Goal: Task Accomplishment & Management: Use online tool/utility

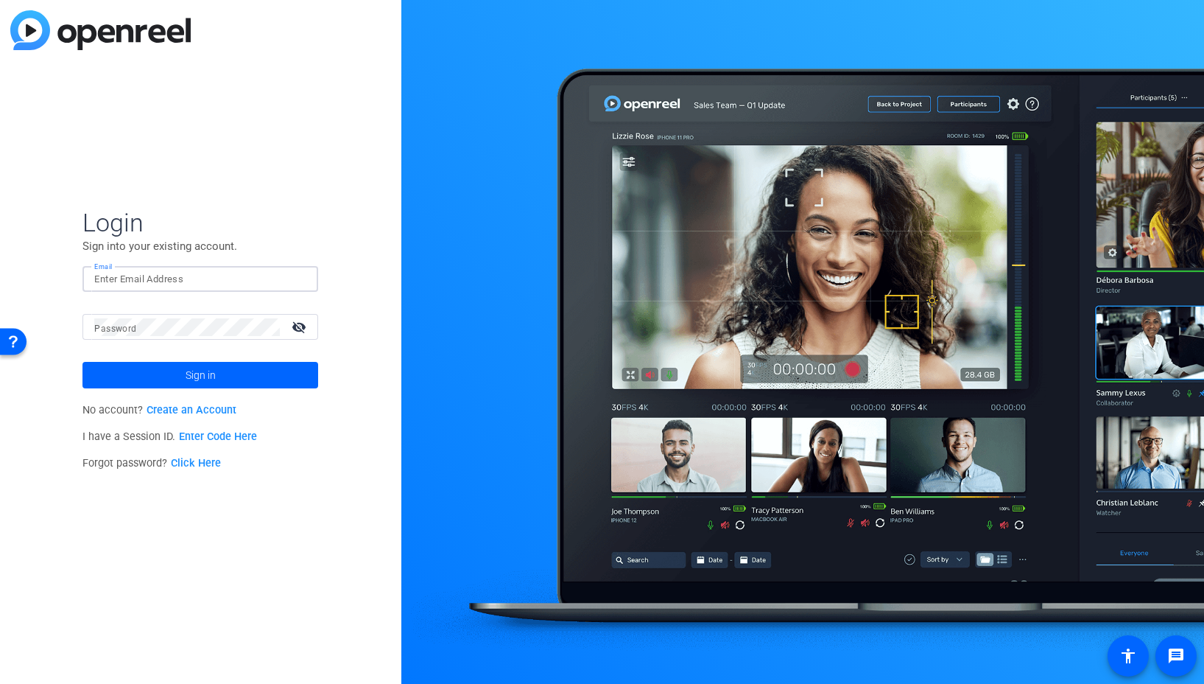
click at [281, 287] on input "Email" at bounding box center [200, 279] width 212 height 18
click at [297, 279] on img at bounding box center [294, 279] width 10 height 18
click at [297, 281] on img at bounding box center [294, 279] width 10 height 18
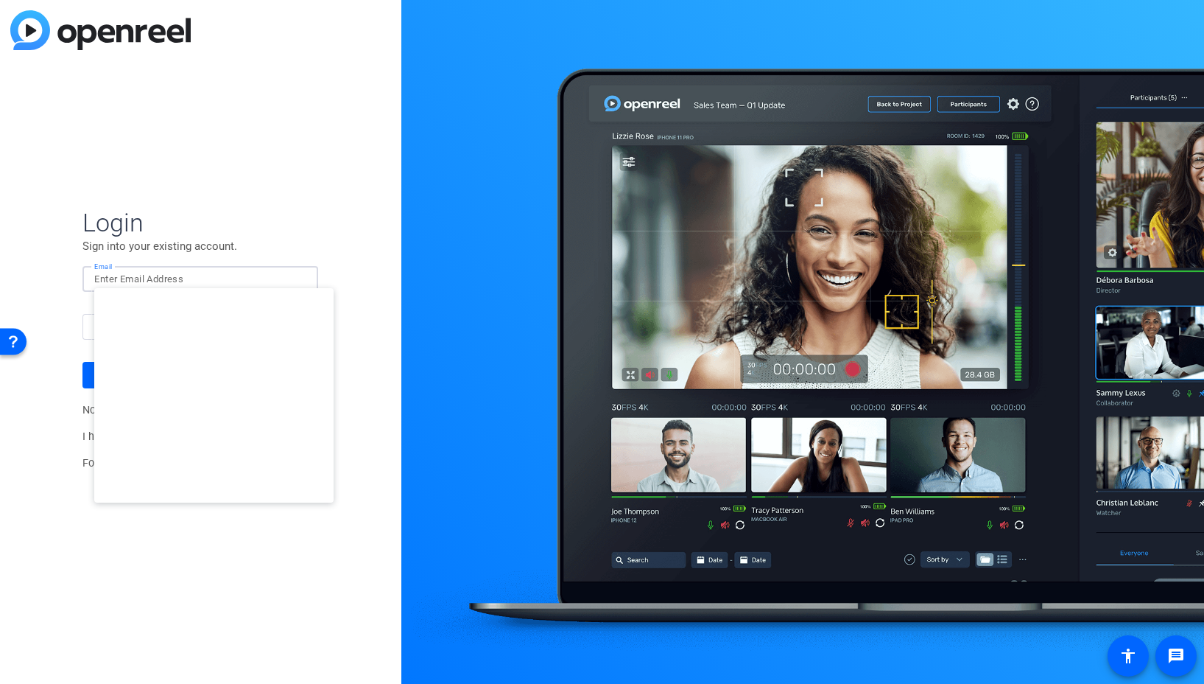
type input "studiosupport+3@openreel.com"
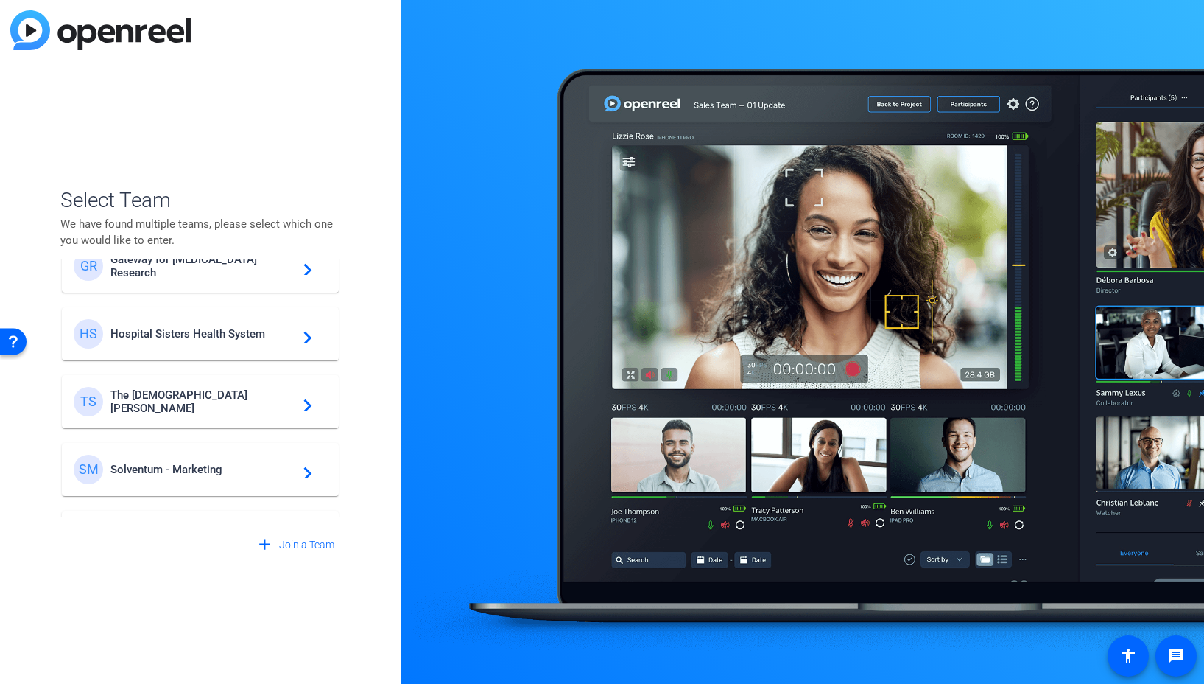
scroll to position [377, 0]
click at [223, 467] on span "Solventum - Marketing" at bounding box center [202, 466] width 184 height 13
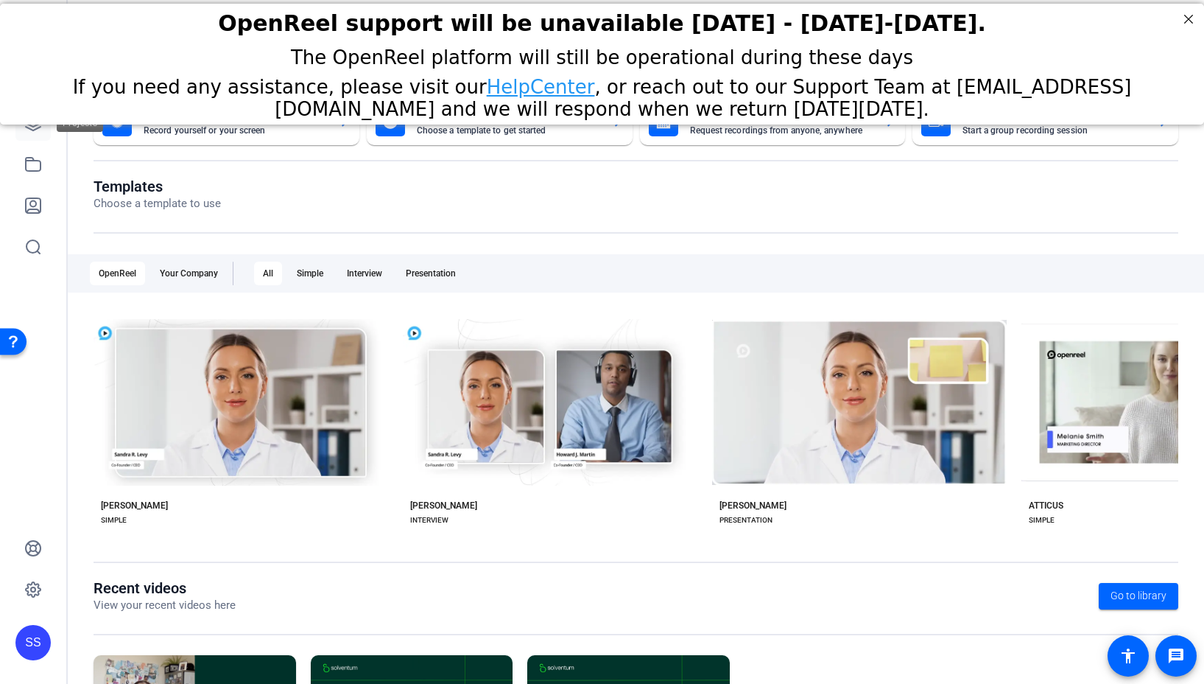
click at [30, 130] on icon at bounding box center [33, 123] width 15 height 15
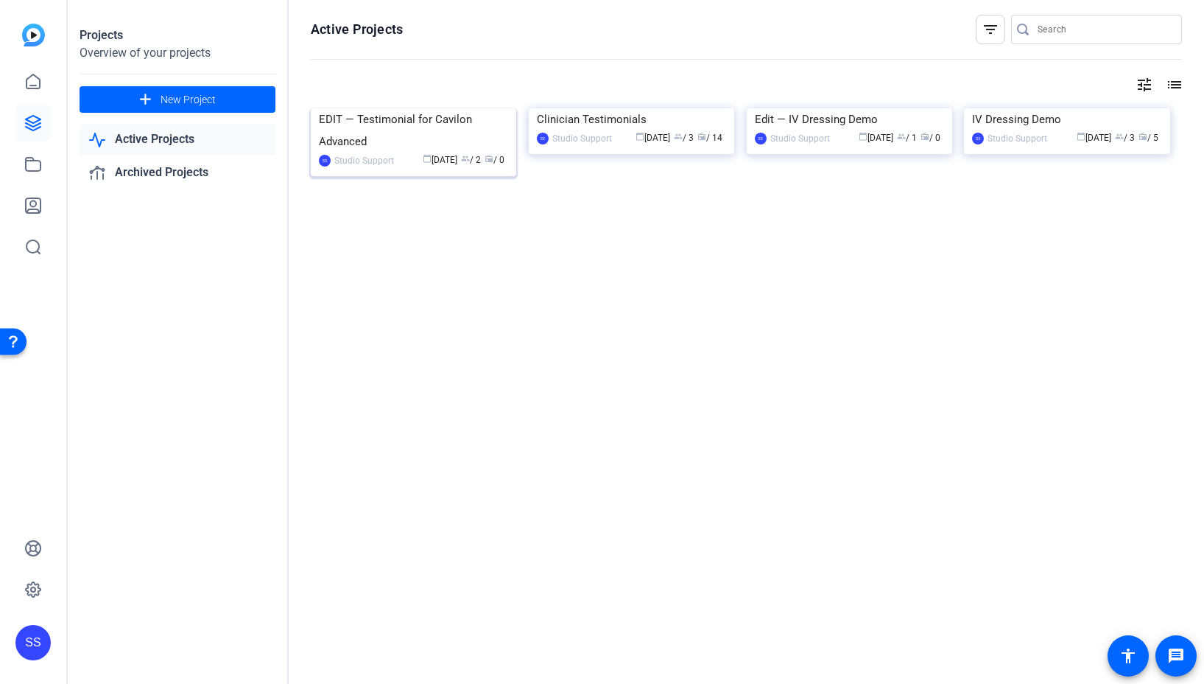
click at [433, 108] on img at bounding box center [414, 108] width 206 height 0
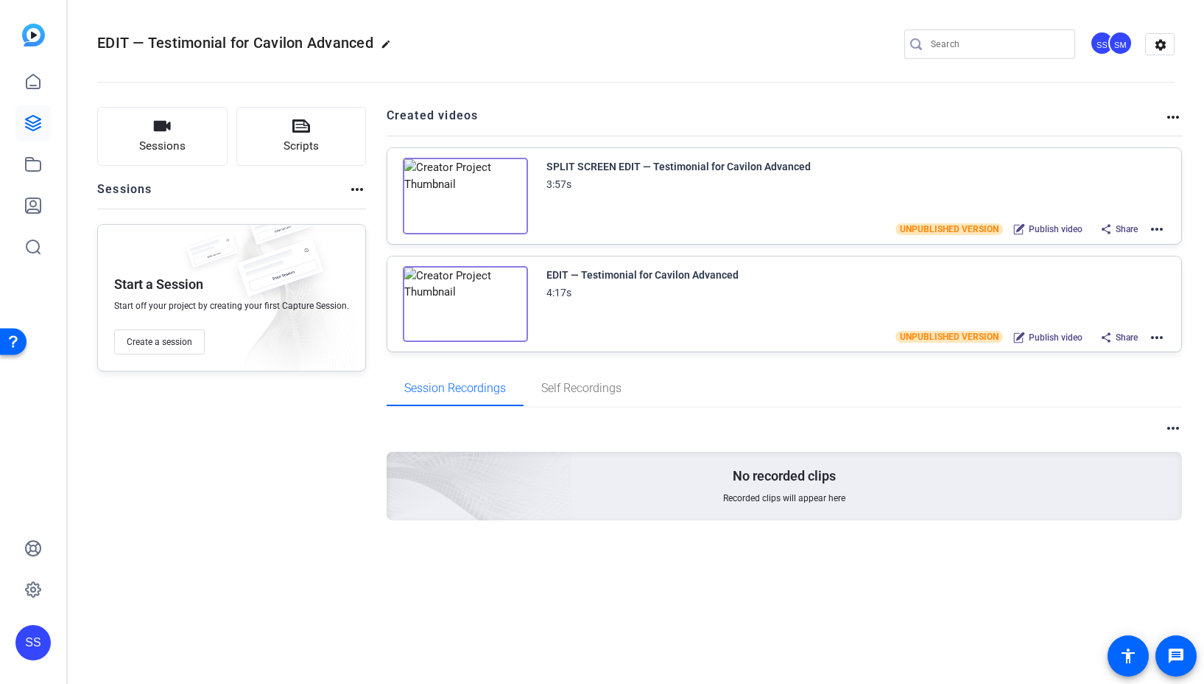
click at [1161, 227] on mat-icon "more_horiz" at bounding box center [1157, 229] width 18 height 18
click at [1146, 244] on span "Edit in Creator" at bounding box center [1103, 247] width 102 height 18
click at [42, 639] on div "SS" at bounding box center [32, 642] width 35 height 35
click at [193, 625] on mat-icon "logout" at bounding box center [195, 621] width 18 height 18
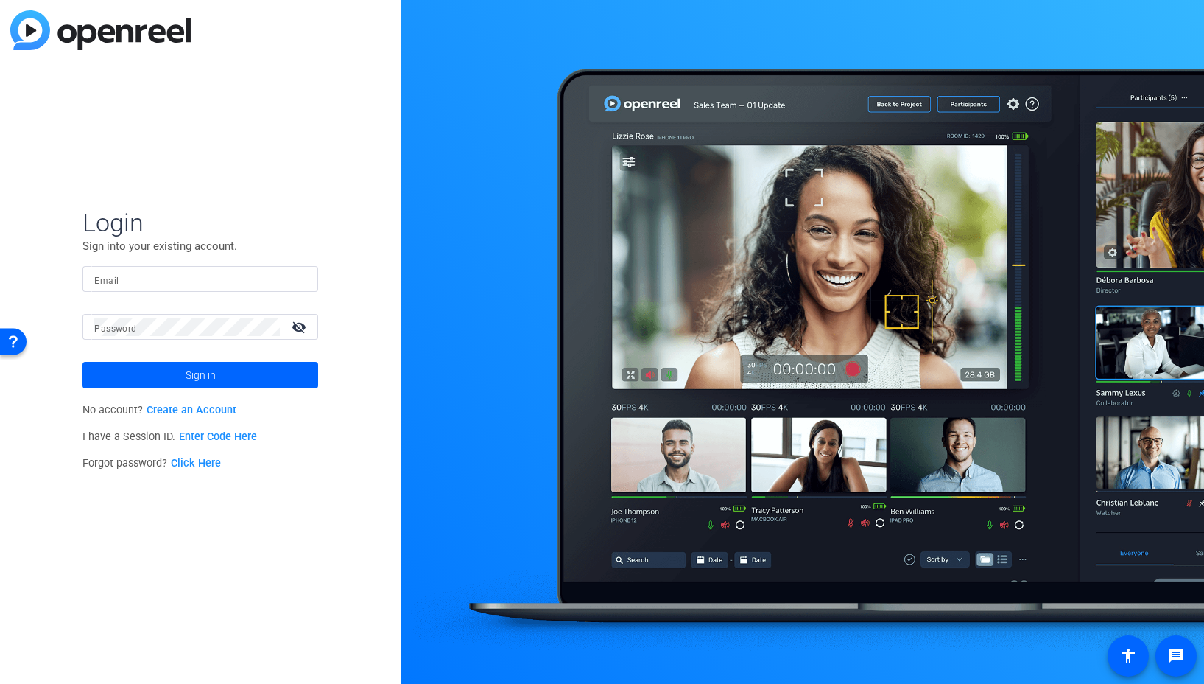
click at [285, 287] on div at bounding box center [200, 279] width 212 height 26
click at [292, 280] on img at bounding box center [294, 279] width 10 height 18
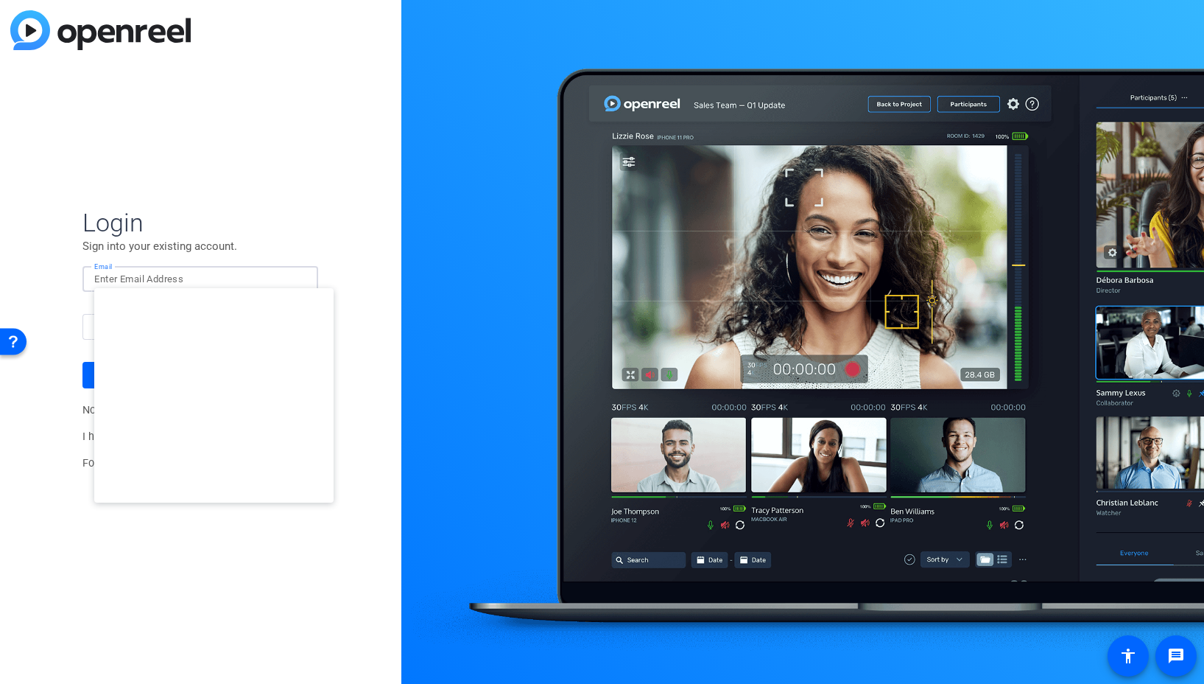
type input "studiosupport@openreel.com"
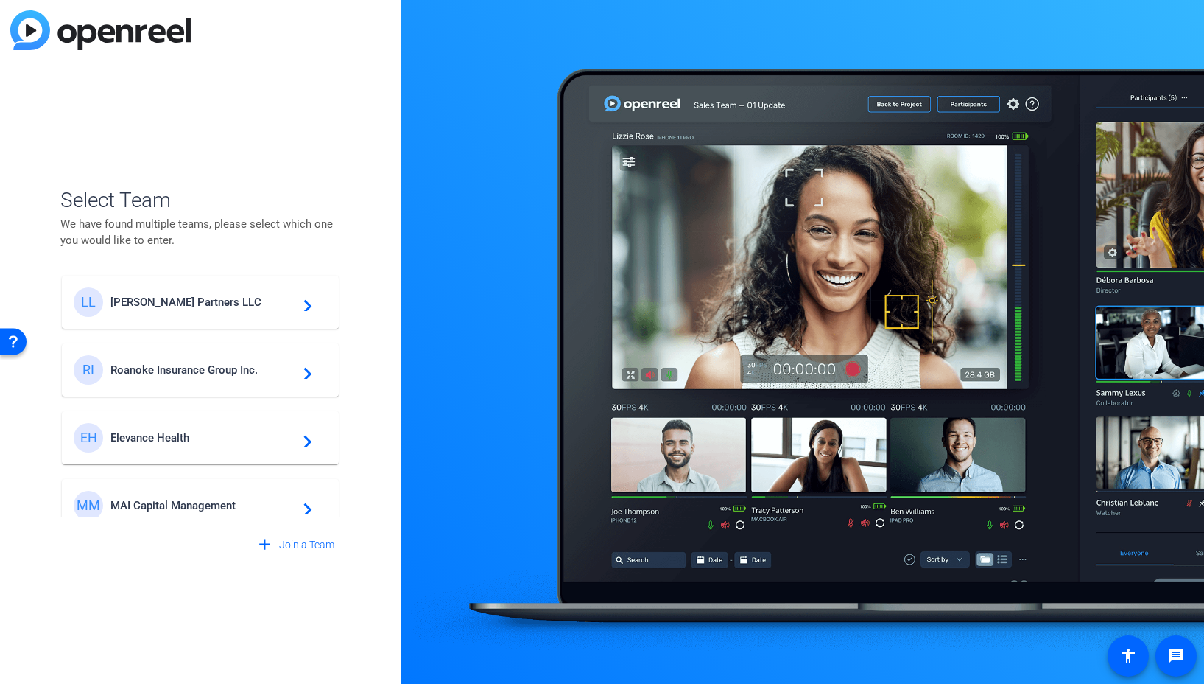
click at [223, 433] on span "Elevance Health" at bounding box center [202, 437] width 184 height 13
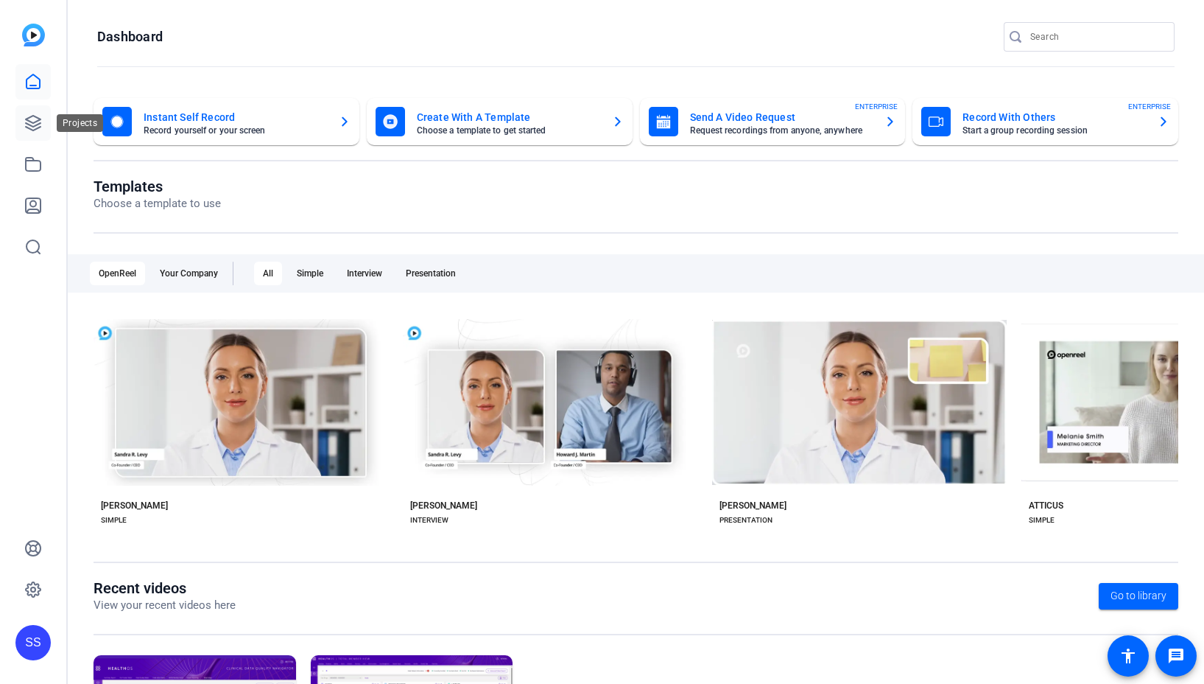
click at [34, 124] on icon at bounding box center [33, 123] width 18 height 18
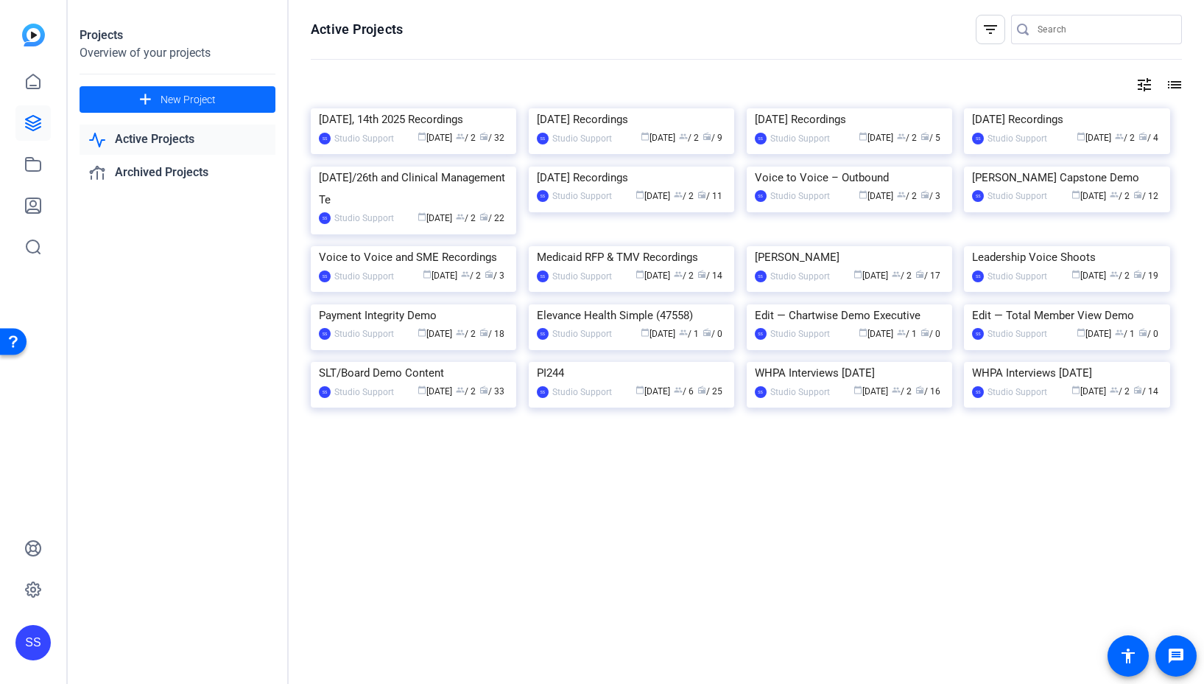
click at [178, 99] on span "New Project" at bounding box center [188, 99] width 55 height 15
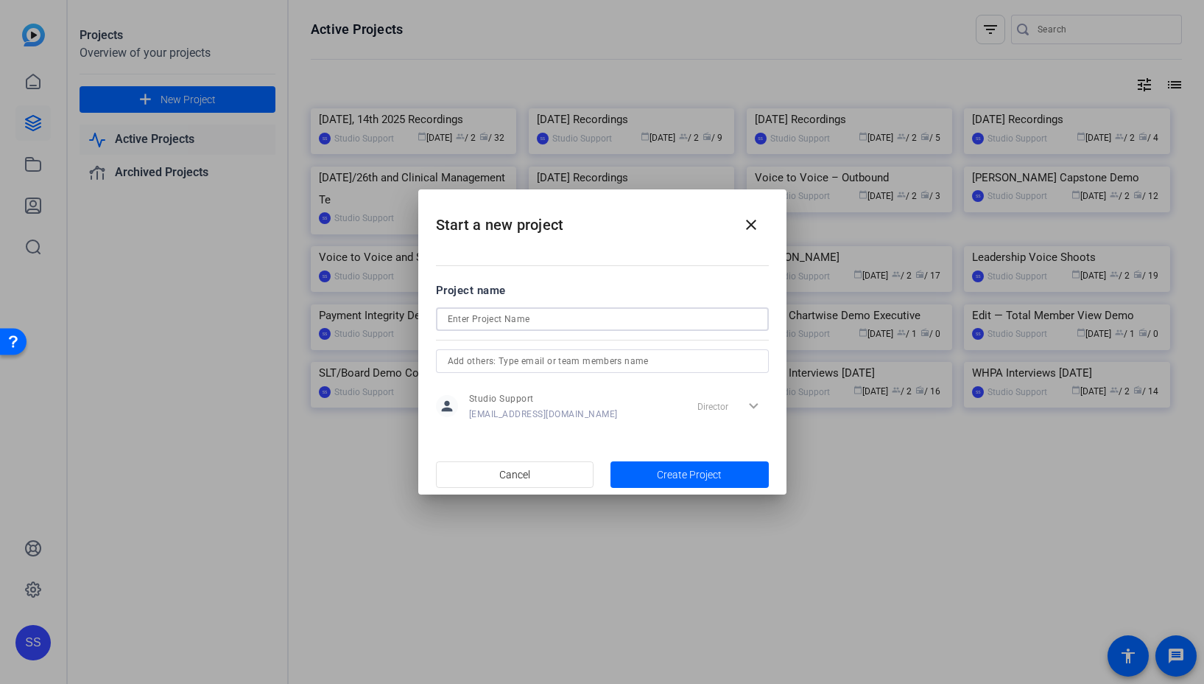
click at [538, 325] on input at bounding box center [602, 319] width 309 height 18
type input "Oct 20th, 2025 Recordings"
click at [542, 365] on input "text" at bounding box center [602, 361] width 309 height 18
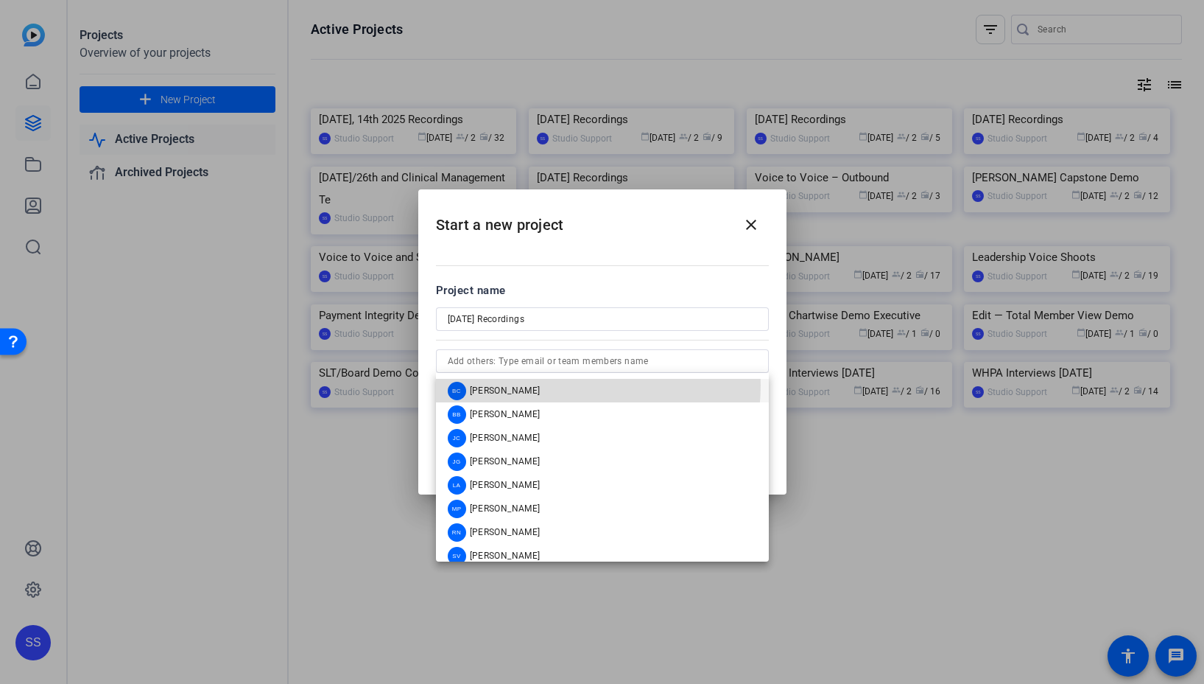
click at [544, 384] on mat-option "BC Blake Cole" at bounding box center [602, 391] width 333 height 24
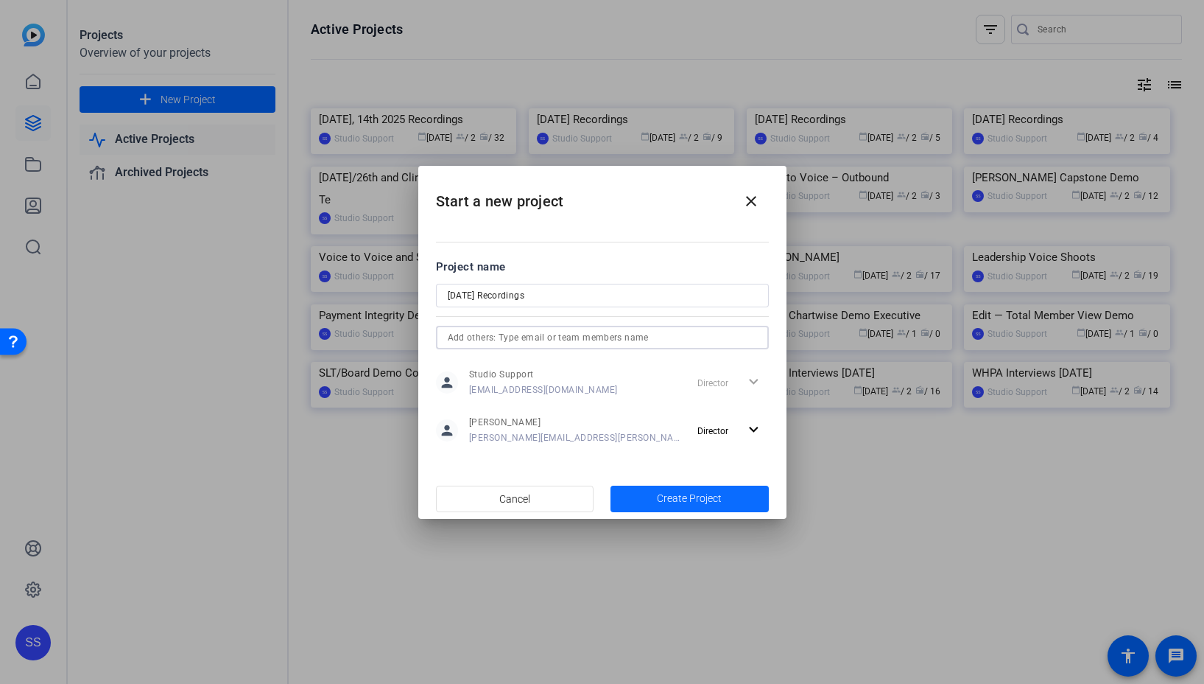
click at [713, 496] on span "Create Project" at bounding box center [689, 498] width 65 height 15
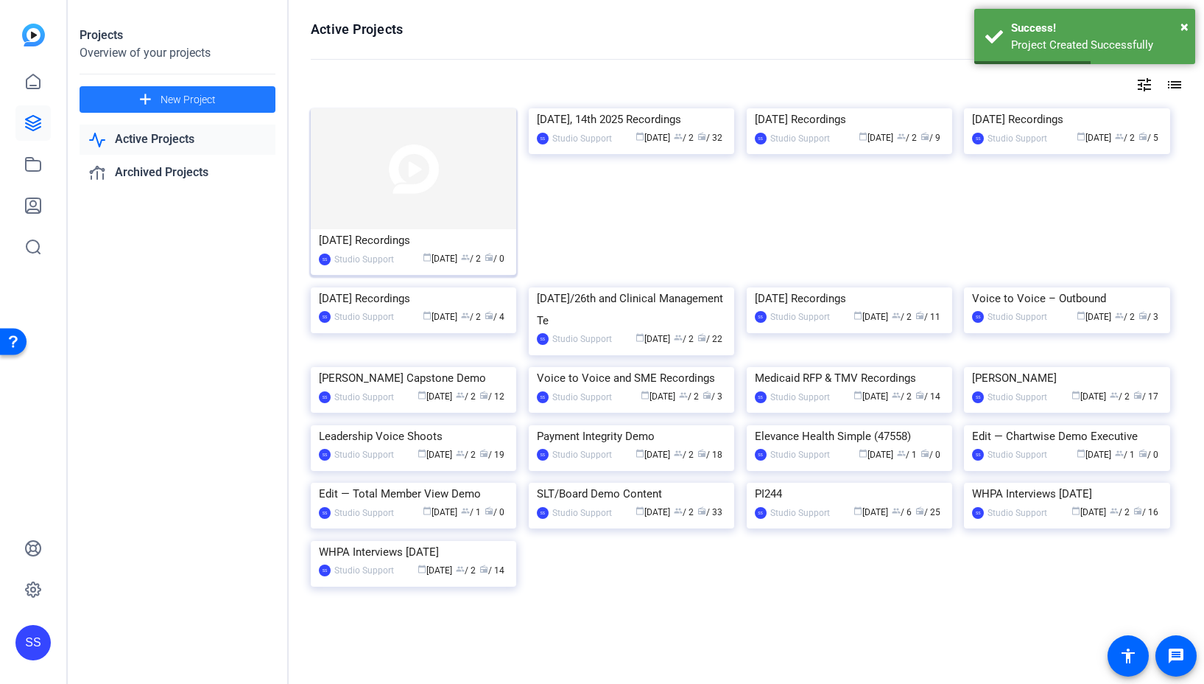
click at [390, 151] on img at bounding box center [414, 168] width 206 height 121
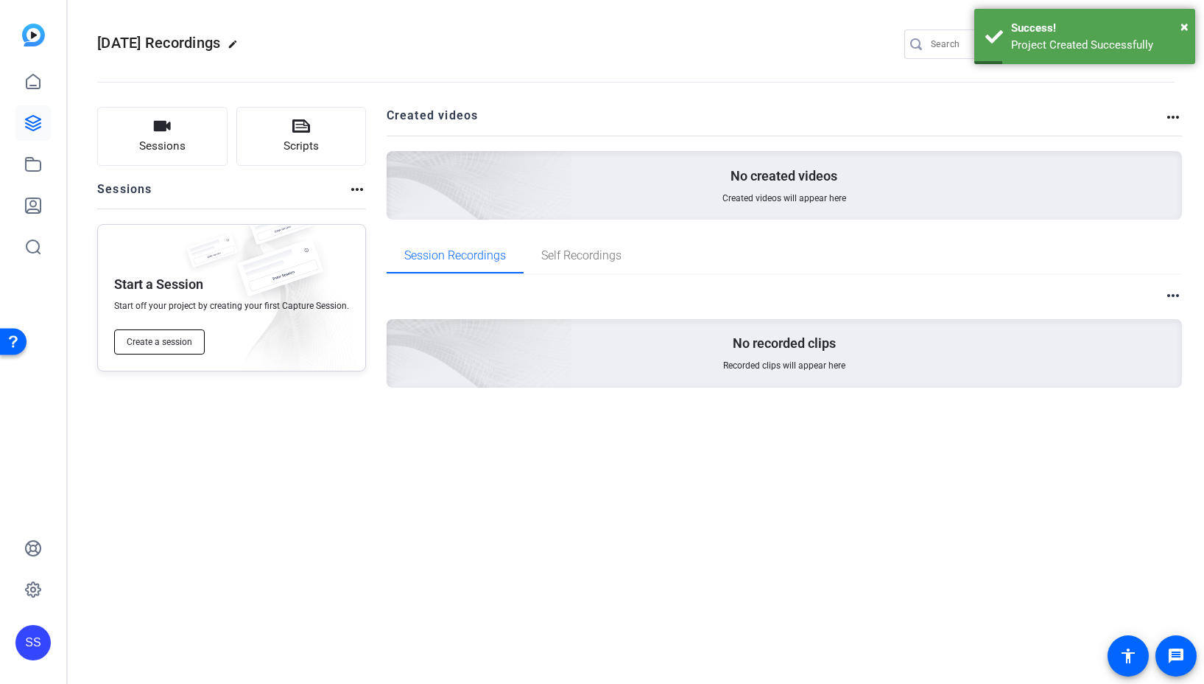
click at [174, 350] on button "Create a session" at bounding box center [159, 341] width 91 height 25
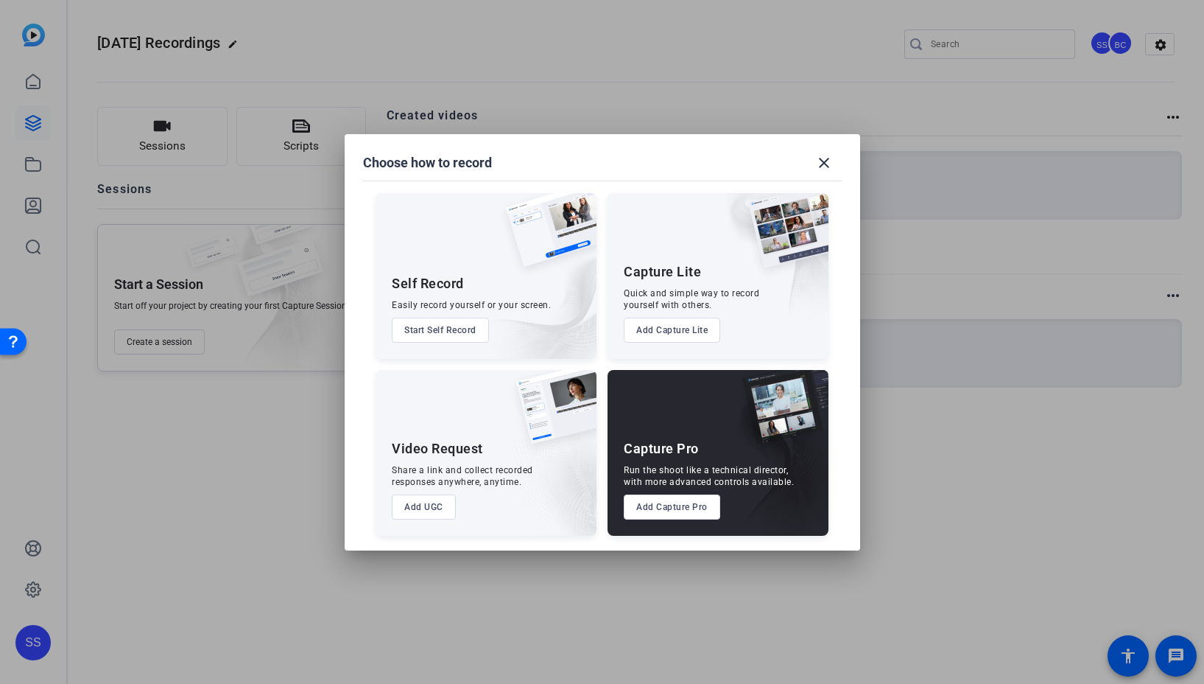
click at [700, 503] on button "Add Capture Pro" at bounding box center [672, 506] width 96 height 25
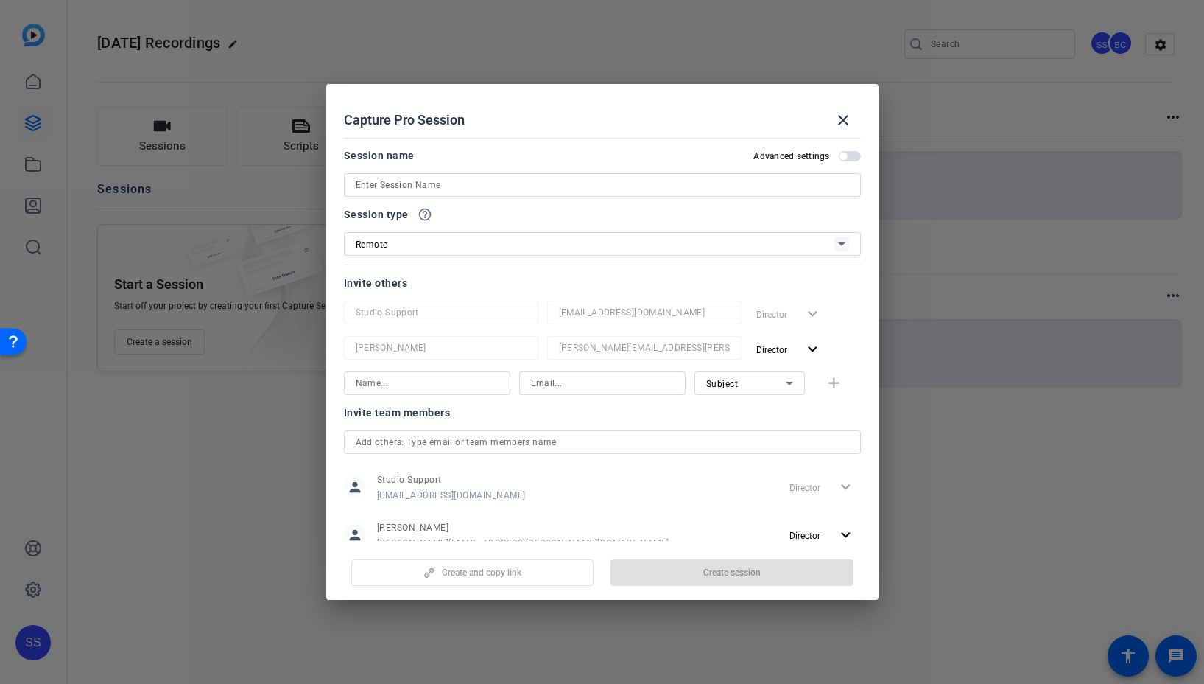
click at [407, 186] on input at bounding box center [603, 185] width 494 height 18
paste input "ShipMart"
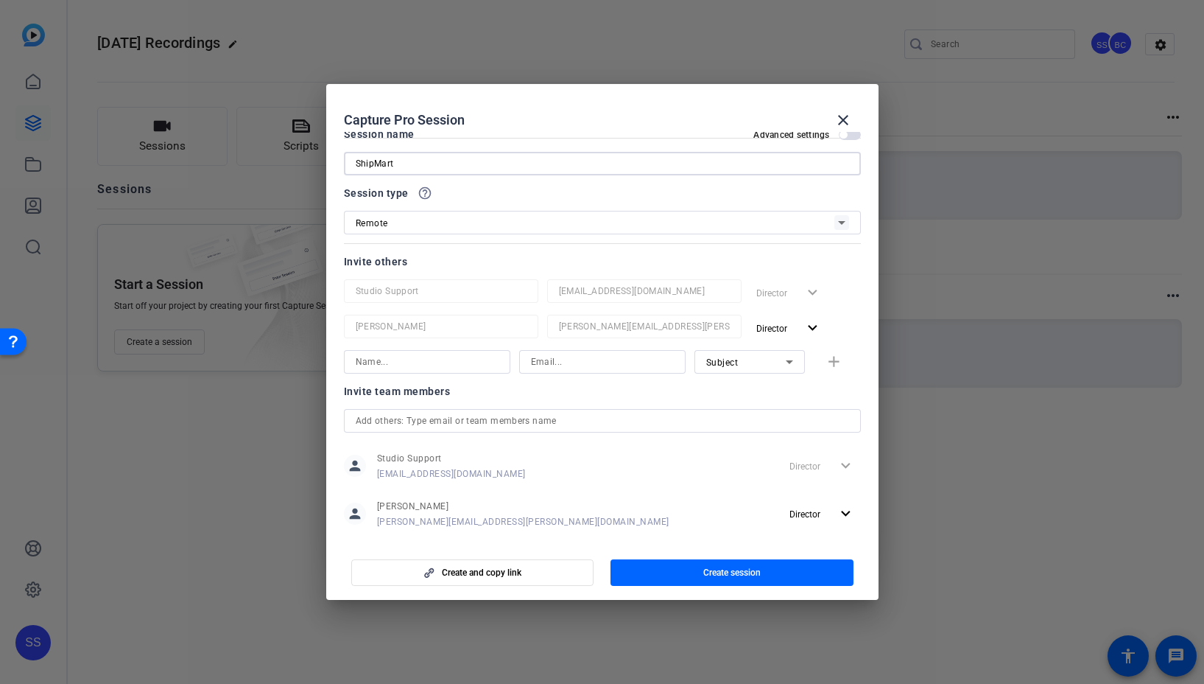
scroll to position [43, 0]
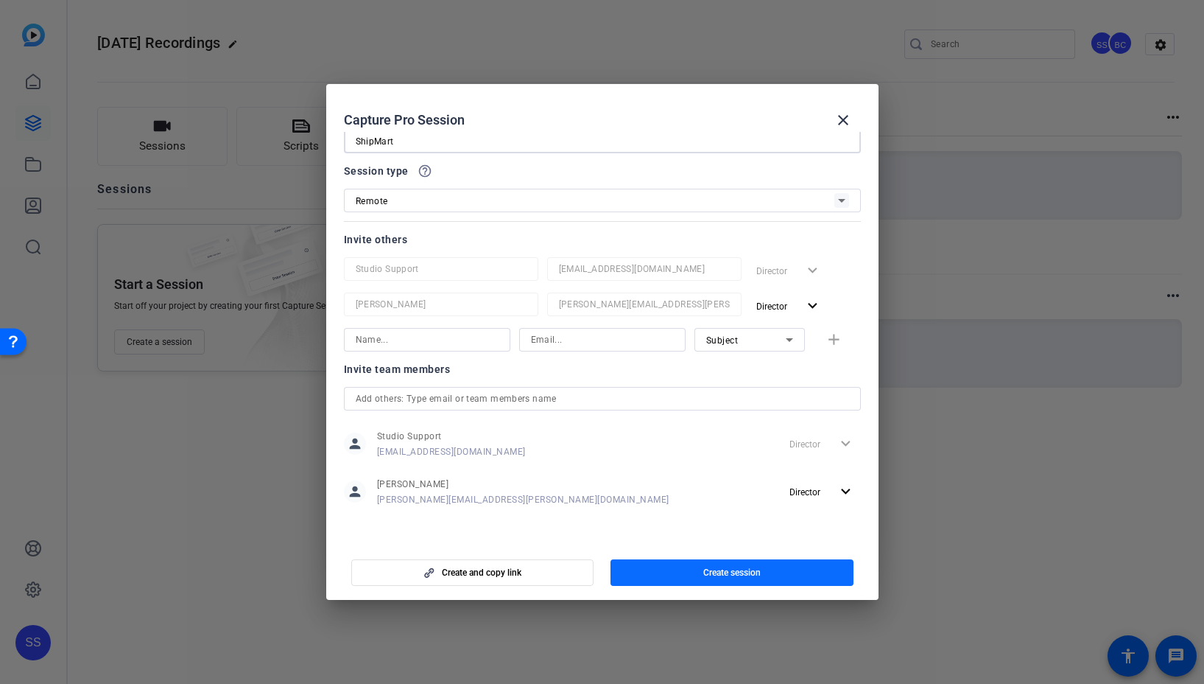
type input "ShipMart"
click at [794, 569] on span "button" at bounding box center [732, 572] width 243 height 35
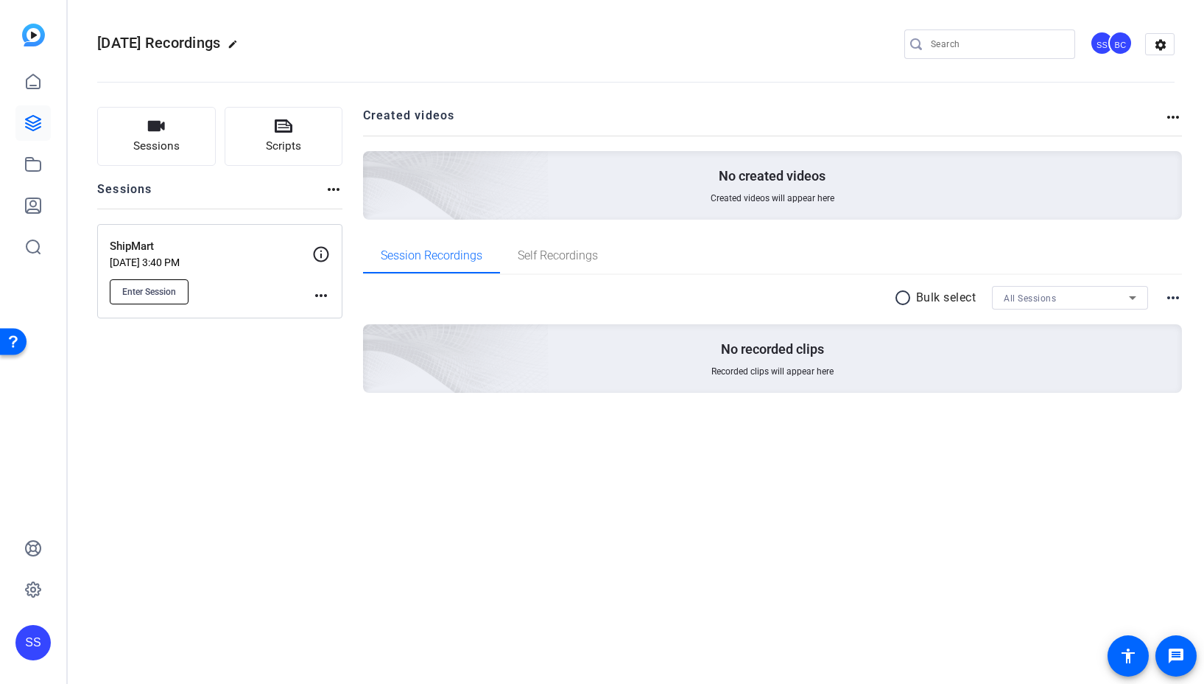
click at [165, 296] on span "Enter Session" at bounding box center [149, 292] width 54 height 12
click at [158, 286] on span "Enter Session" at bounding box center [149, 292] width 54 height 12
click at [310, 293] on div "Enter Session" at bounding box center [211, 291] width 203 height 25
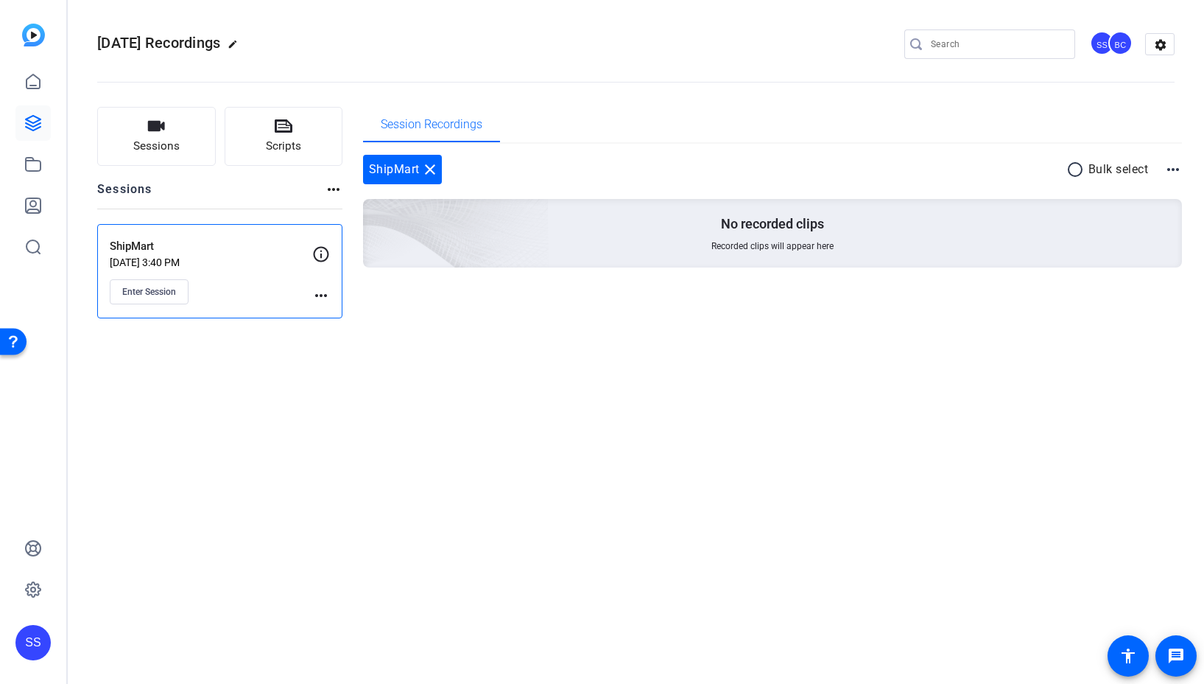
click at [318, 298] on mat-icon "more_horiz" at bounding box center [321, 296] width 18 height 18
click at [325, 309] on span "Edit Session" at bounding box center [357, 317] width 67 height 18
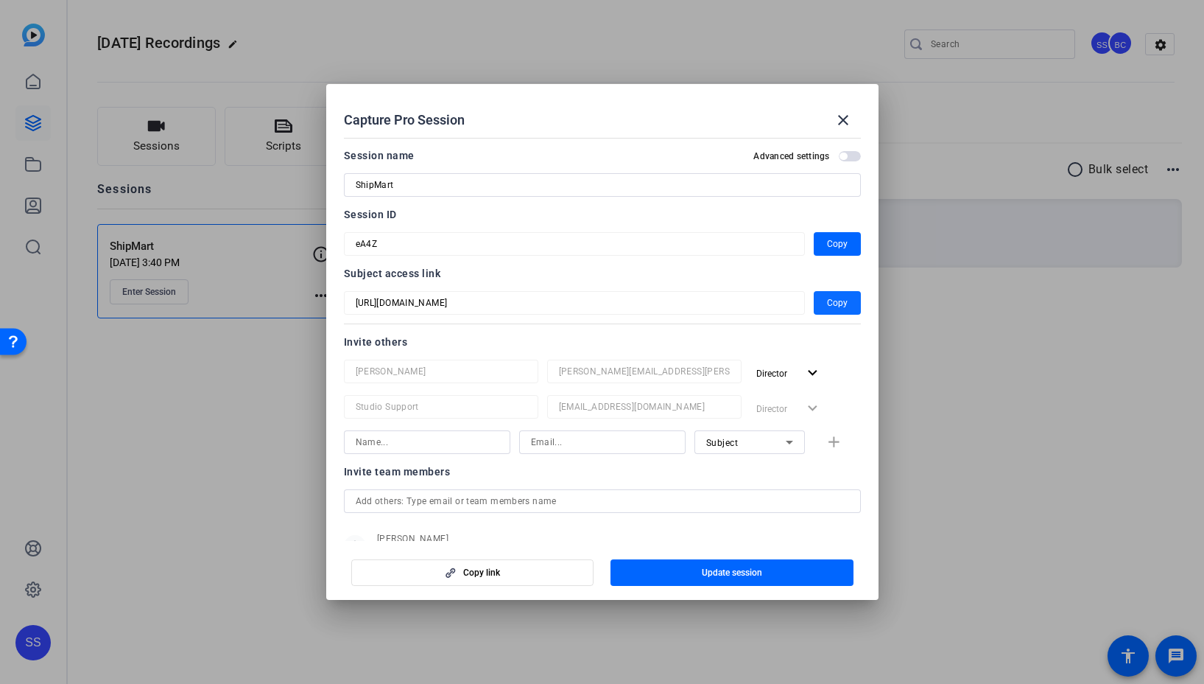
click at [827, 301] on span "Copy" at bounding box center [837, 303] width 21 height 18
click at [827, 247] on span "Copy" at bounding box center [837, 244] width 21 height 18
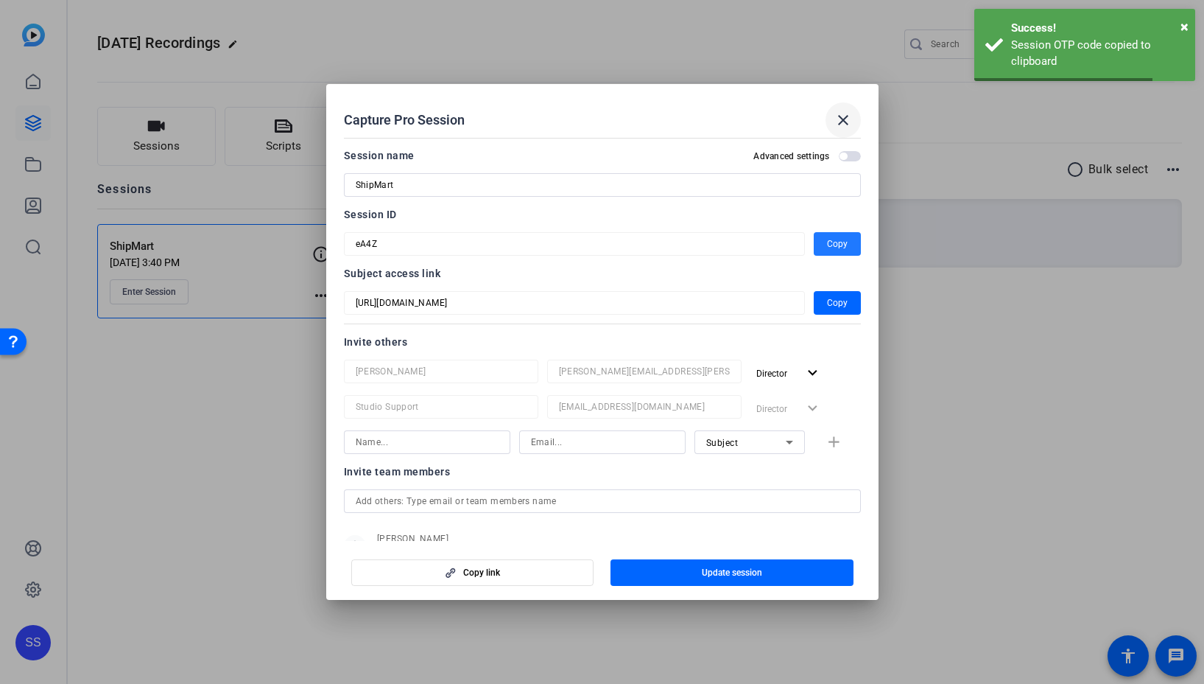
click at [838, 122] on mat-icon "close" at bounding box center [844, 120] width 18 height 18
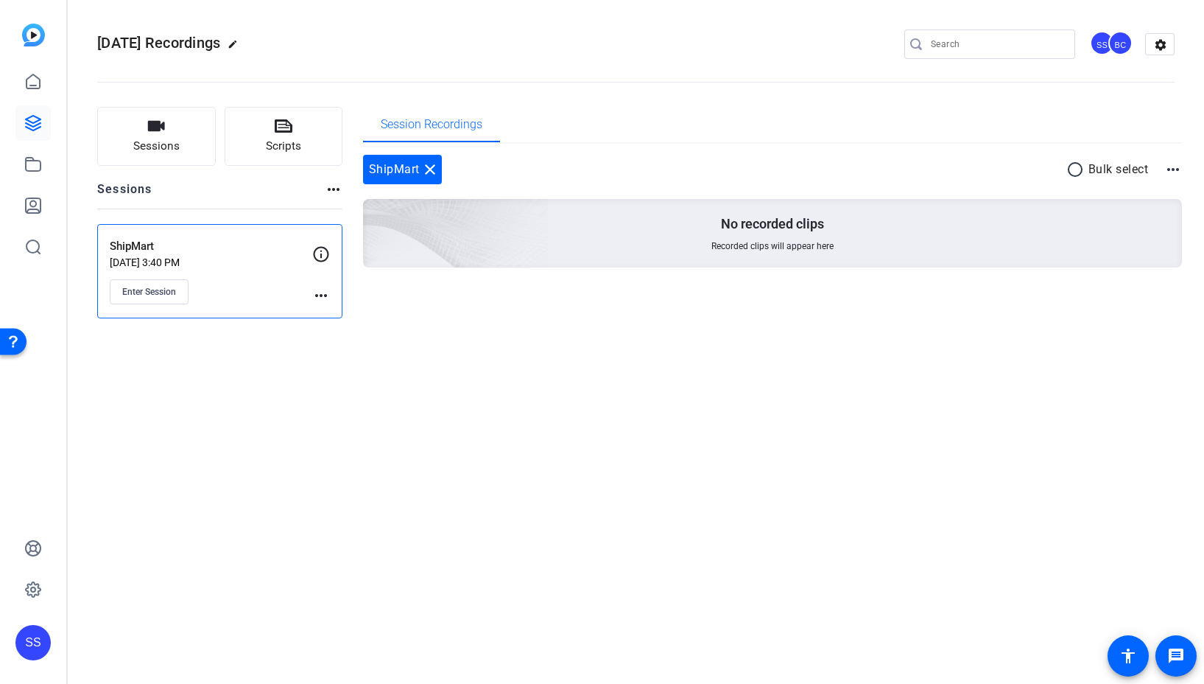
click at [429, 171] on mat-icon "close" at bounding box center [430, 170] width 18 height 18
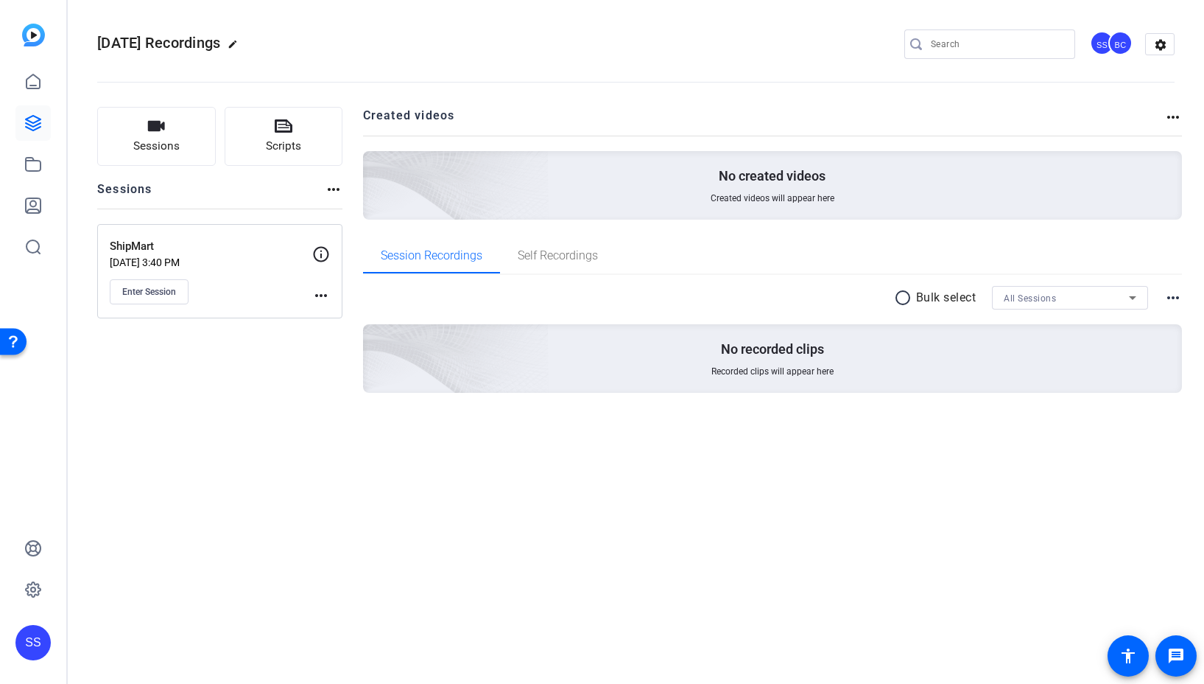
click at [329, 293] on mat-icon "more_horiz" at bounding box center [321, 296] width 18 height 18
click at [368, 316] on span "Edit Session" at bounding box center [357, 317] width 67 height 18
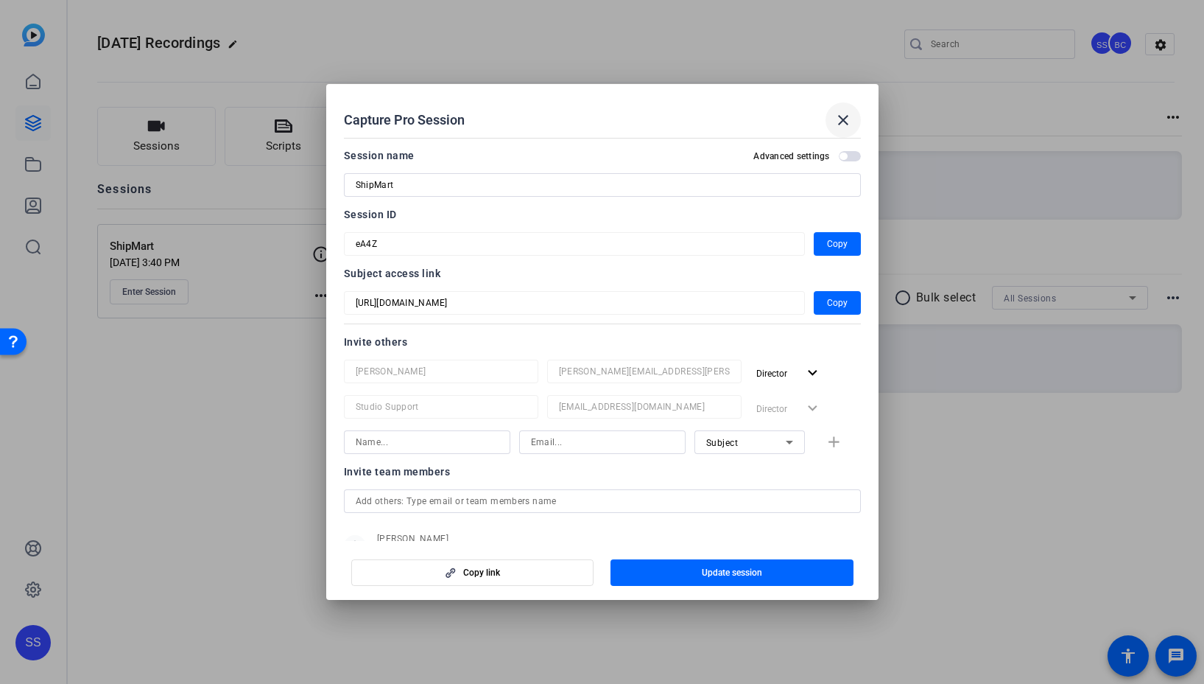
click at [857, 122] on span at bounding box center [843, 119] width 35 height 35
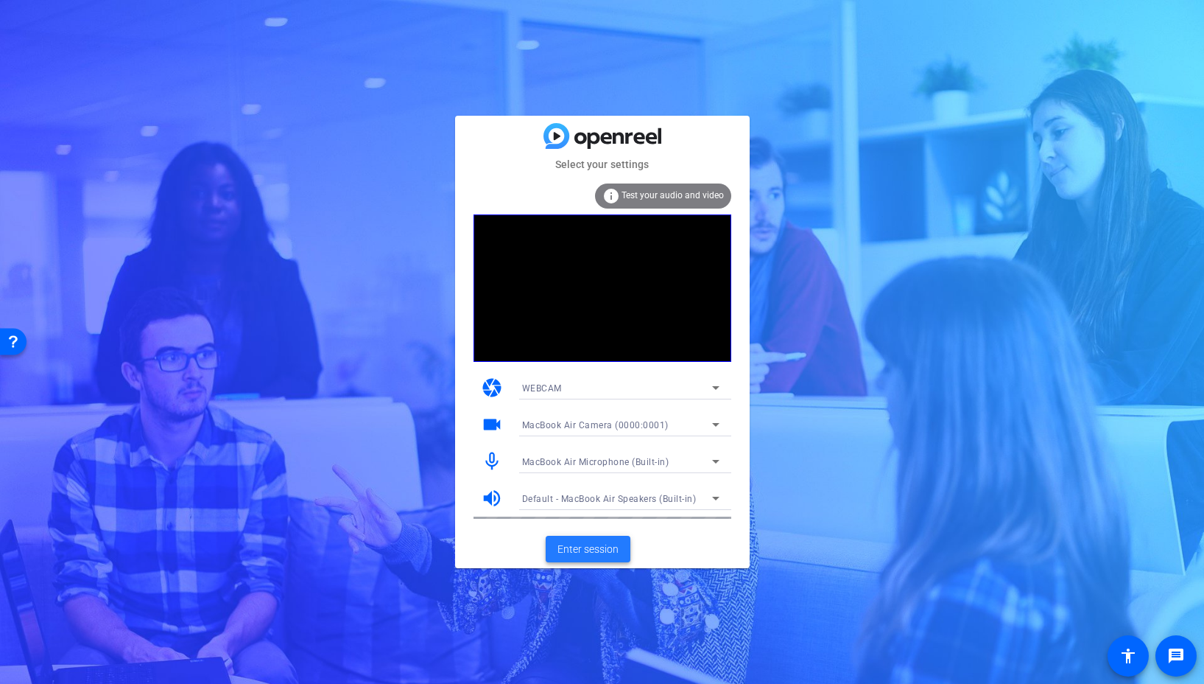
click at [592, 549] on span "Enter session" at bounding box center [588, 548] width 61 height 15
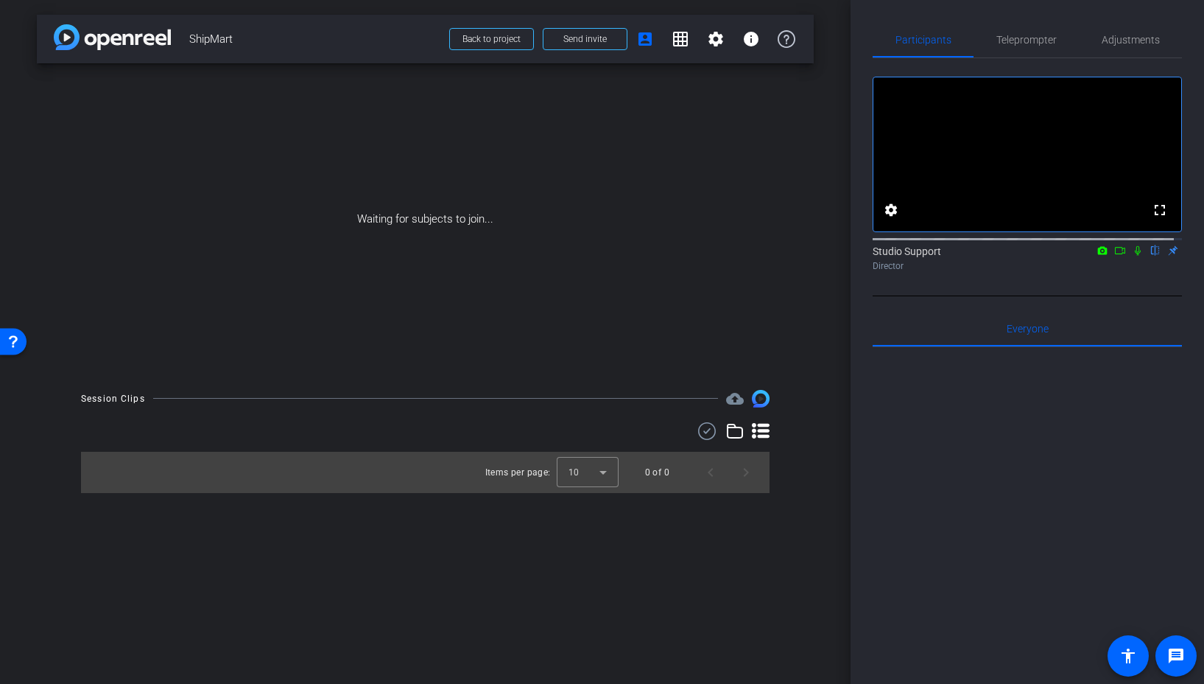
click at [1114, 245] on icon at bounding box center [1120, 250] width 12 height 10
click at [1135, 245] on icon at bounding box center [1138, 250] width 12 height 10
